Goal: Information Seeking & Learning: Learn about a topic

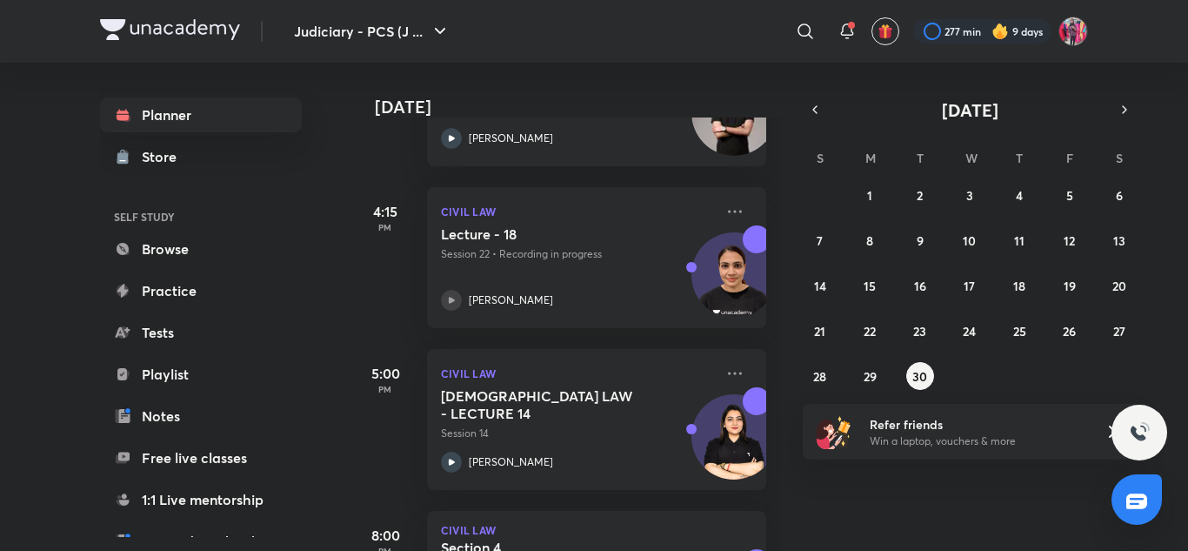
scroll to position [1293, 0]
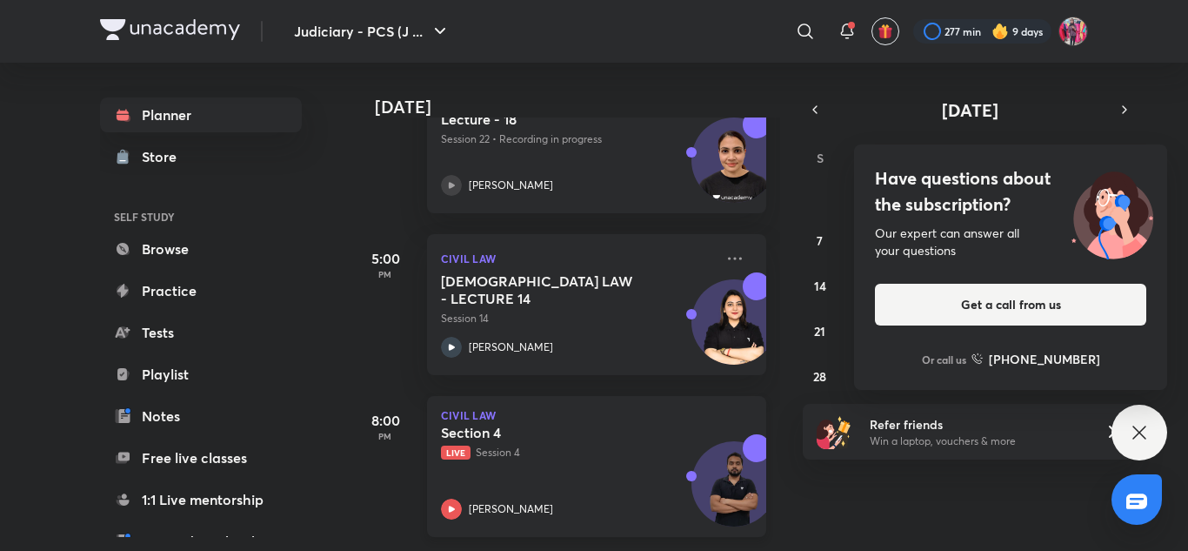
click at [572, 470] on div "Section 4 Live Session 4 [PERSON_NAME]" at bounding box center [577, 472] width 273 height 96
